Goal: Task Accomplishment & Management: Use online tool/utility

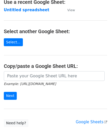
scroll to position [51, 0]
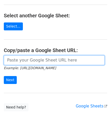
click at [29, 62] on input "url" at bounding box center [54, 60] width 101 height 10
paste input "[URL][DOMAIN_NAME]"
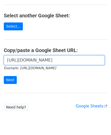
scroll to position [0, 108]
type input "[URL][DOMAIN_NAME]"
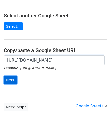
click at [11, 78] on input "Next" at bounding box center [10, 80] width 13 height 8
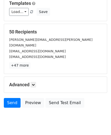
scroll to position [62, 0]
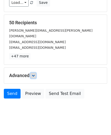
click at [35, 74] on icon at bounding box center [33, 75] width 3 height 3
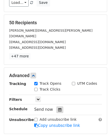
click at [58, 108] on icon at bounding box center [59, 110] width 3 height 4
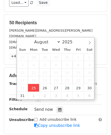
type input "[DATE] 12:00"
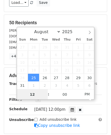
paste input "Hour"
type input "2"
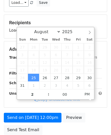
type input "[DATE] 14:00"
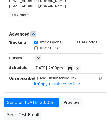
scroll to position [124, 0]
